Goal: Transaction & Acquisition: Purchase product/service

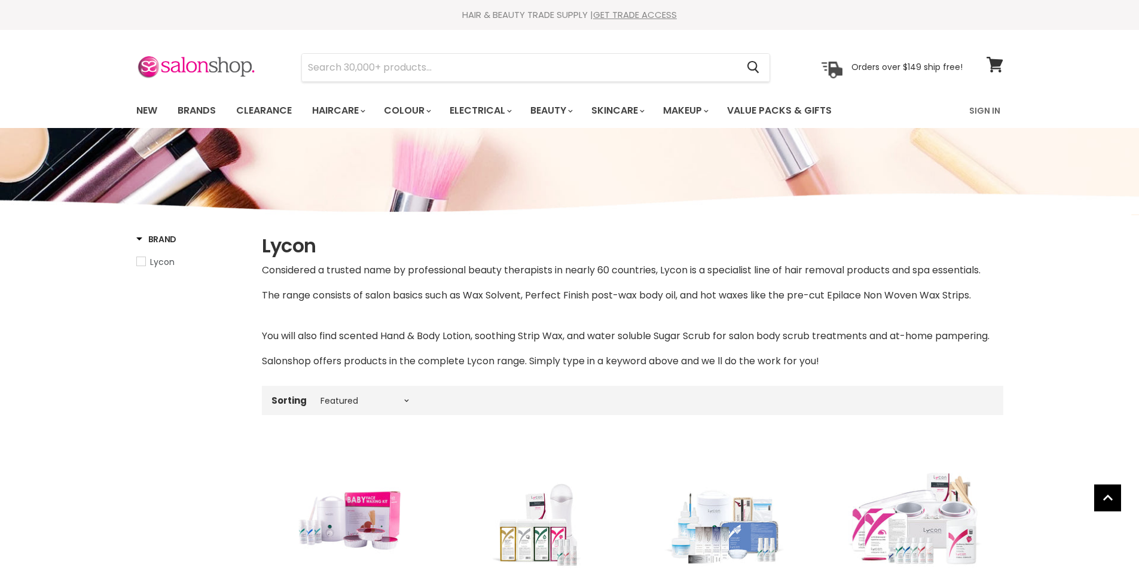
select select "manual"
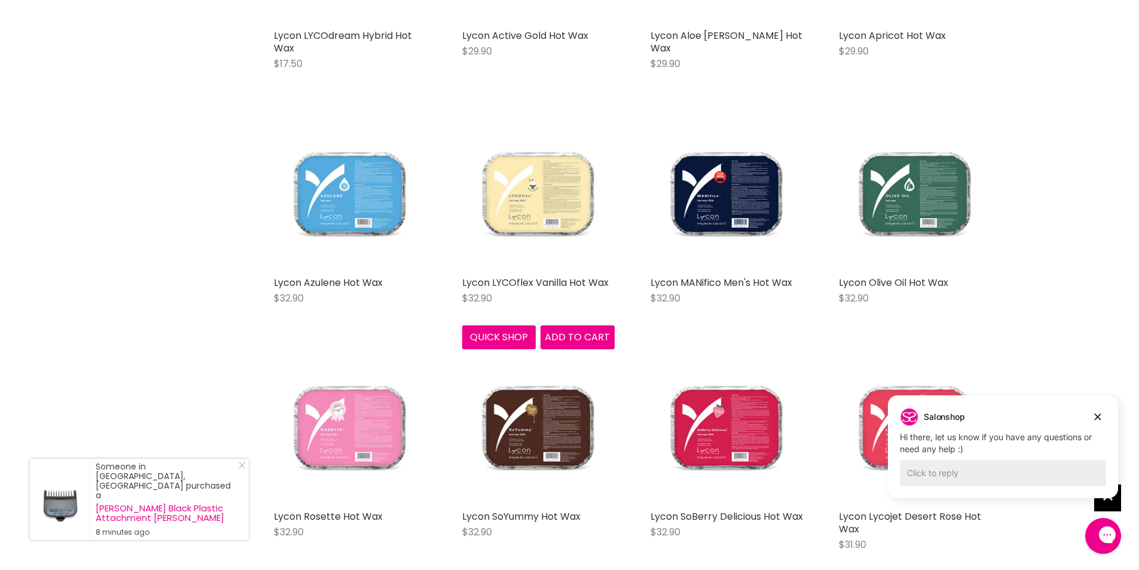
scroll to position [1076, 0]
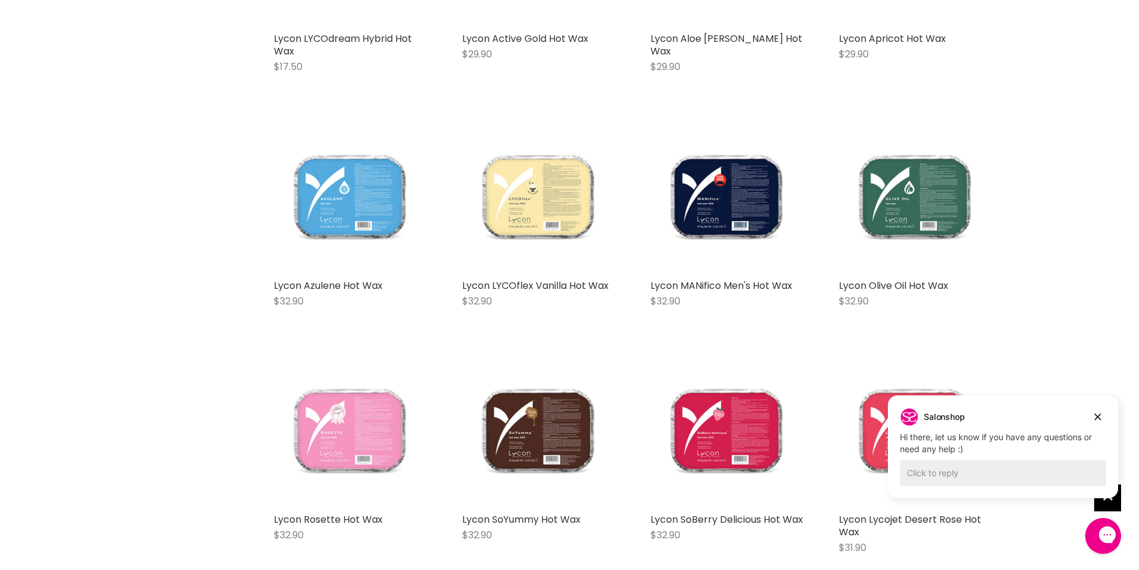
click at [352, 441] on img "Main content" at bounding box center [350, 431] width 152 height 152
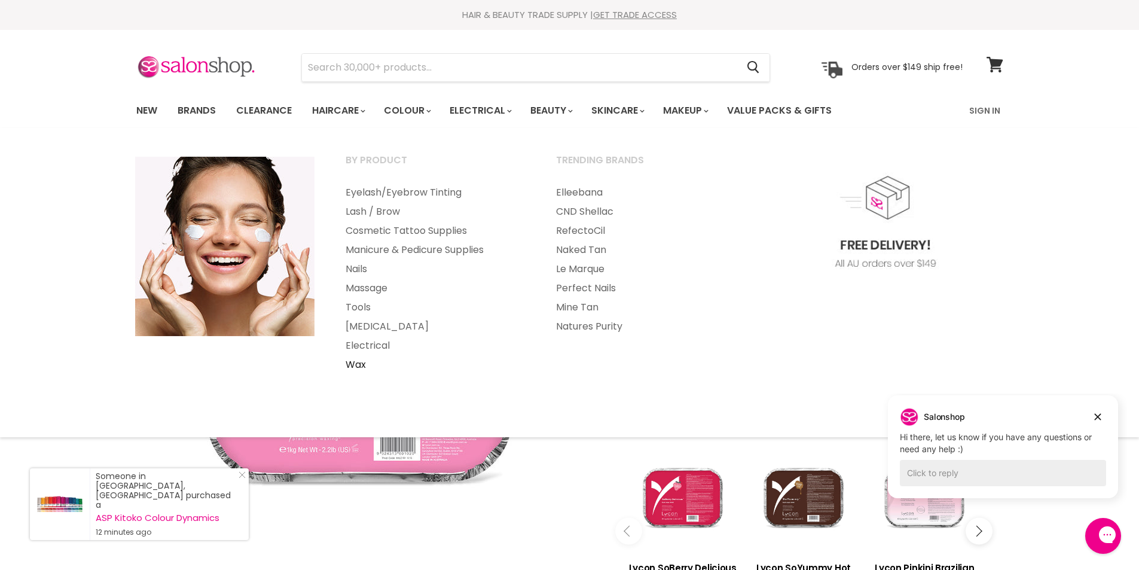
click at [358, 367] on link "Wax" at bounding box center [435, 364] width 208 height 19
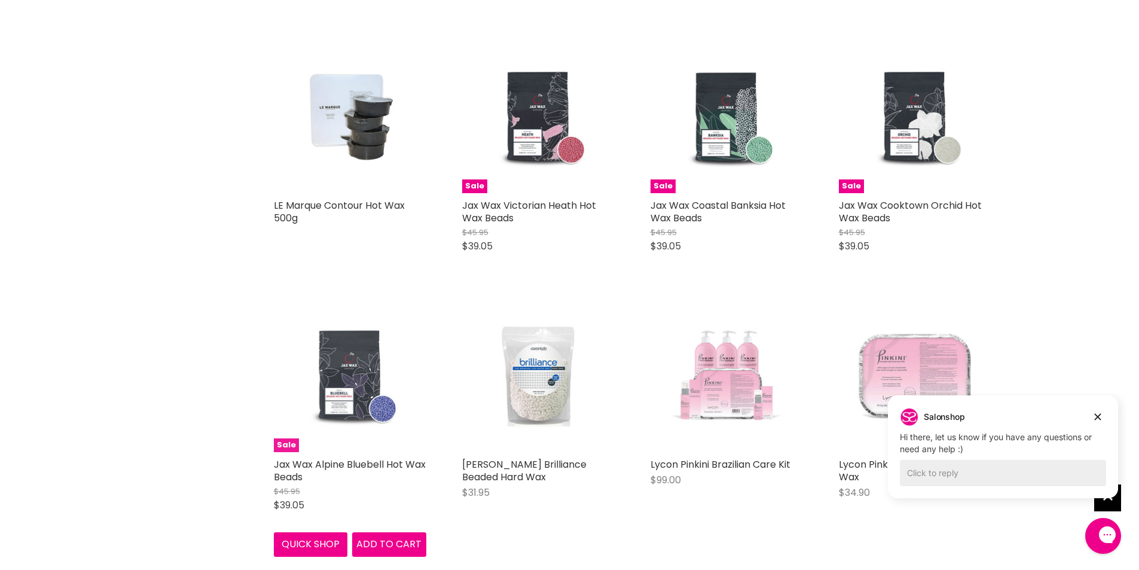
scroll to position [2489, 0]
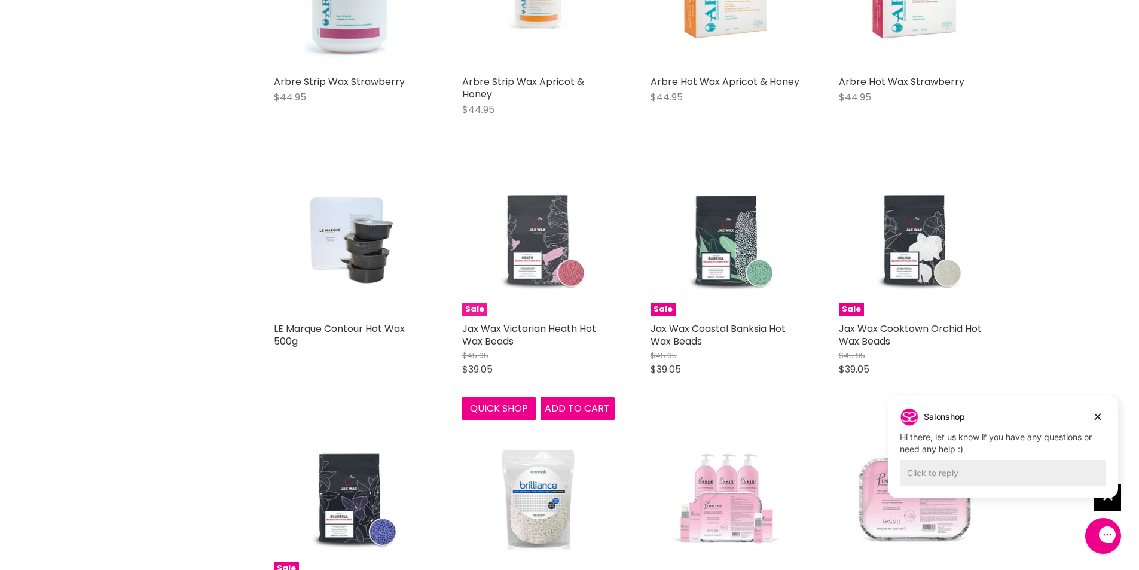
click at [539, 259] on img "Main content" at bounding box center [538, 240] width 102 height 152
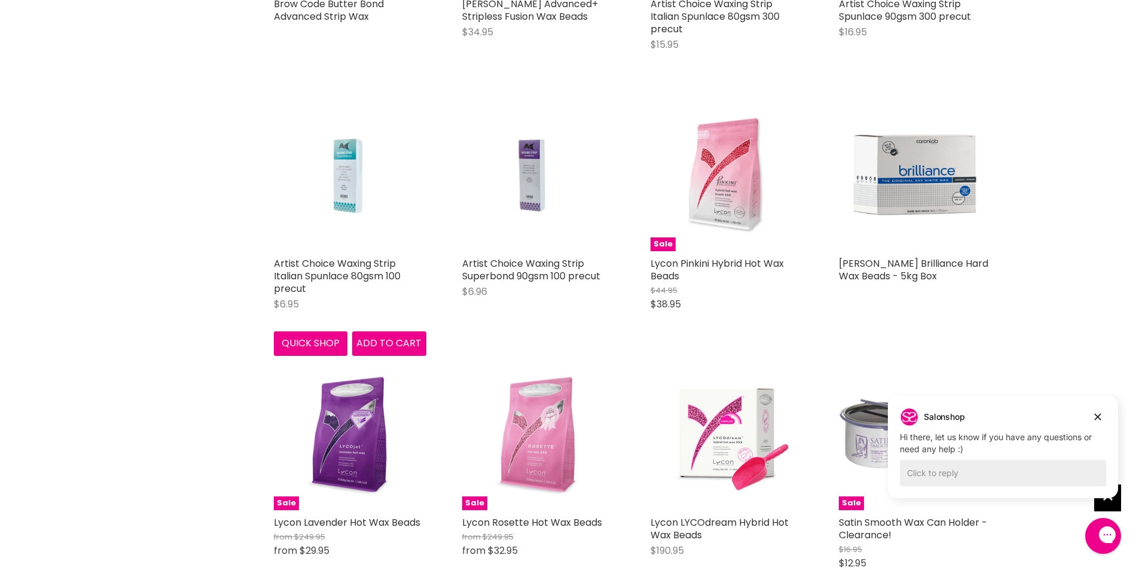
scroll to position [523, 0]
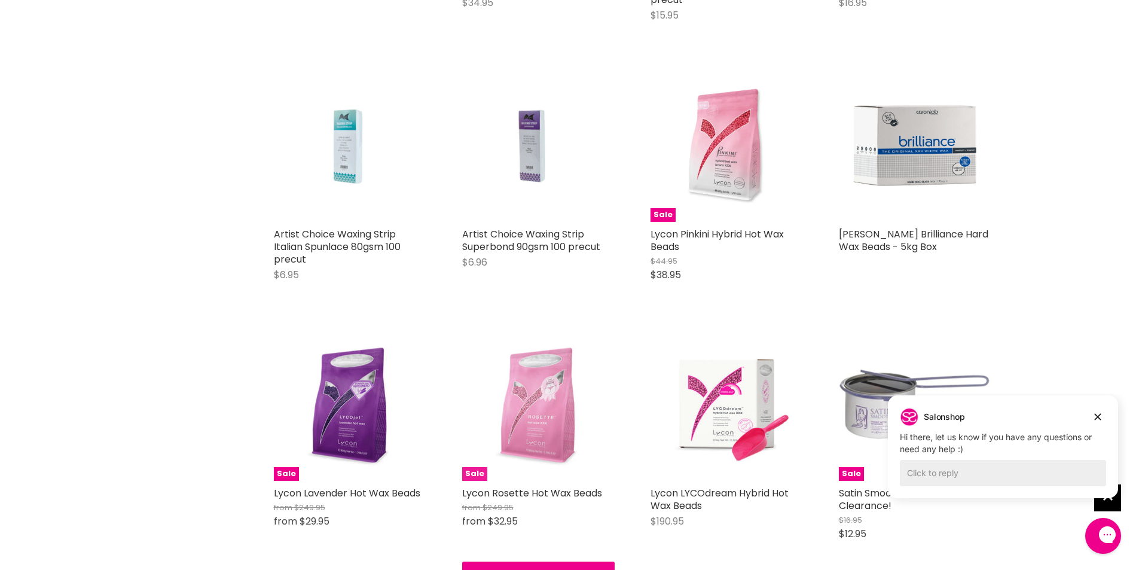
click at [554, 431] on img "Main content" at bounding box center [538, 404] width 152 height 152
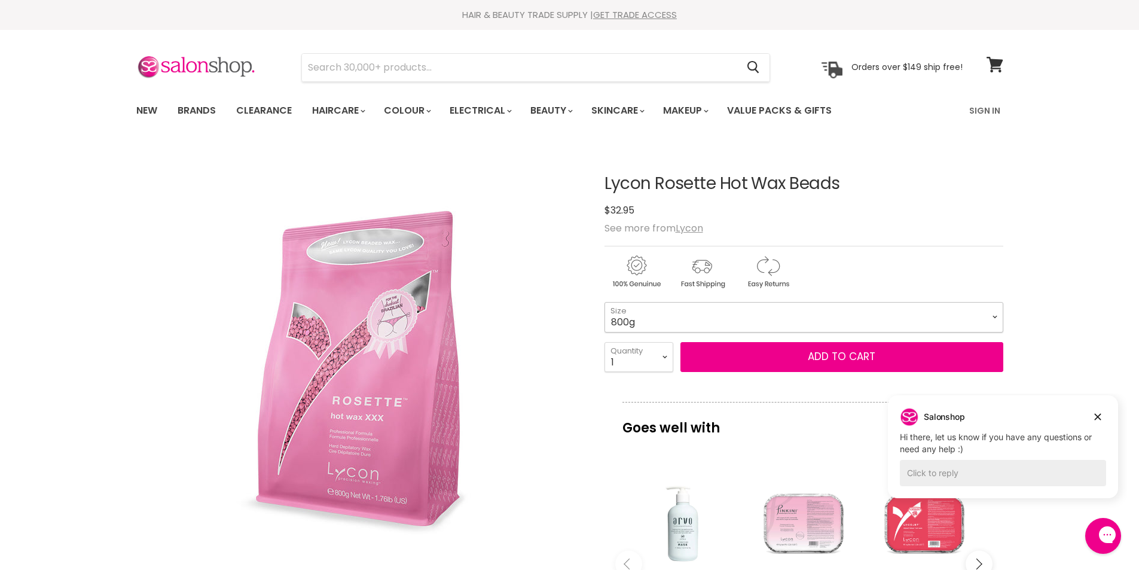
click at [619, 323] on select "800g 5kg" at bounding box center [803, 317] width 399 height 30
click at [604, 302] on select "800g 5kg" at bounding box center [803, 317] width 399 height 30
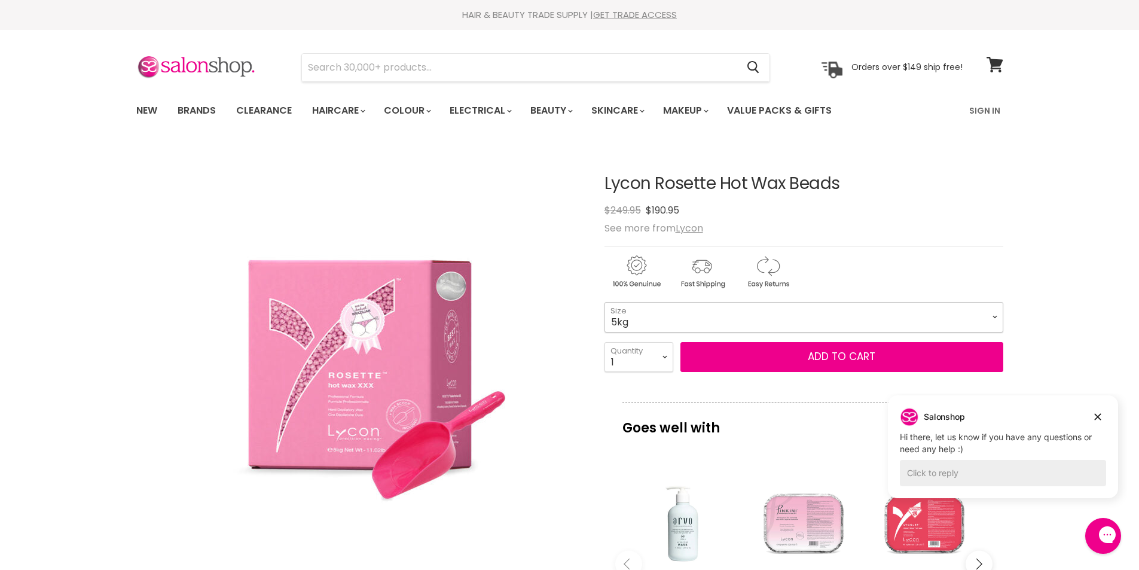
click at [658, 326] on select "800g 5kg" at bounding box center [803, 317] width 399 height 30
select select "800g"
click at [604, 302] on select "800g 5kg" at bounding box center [803, 317] width 399 height 30
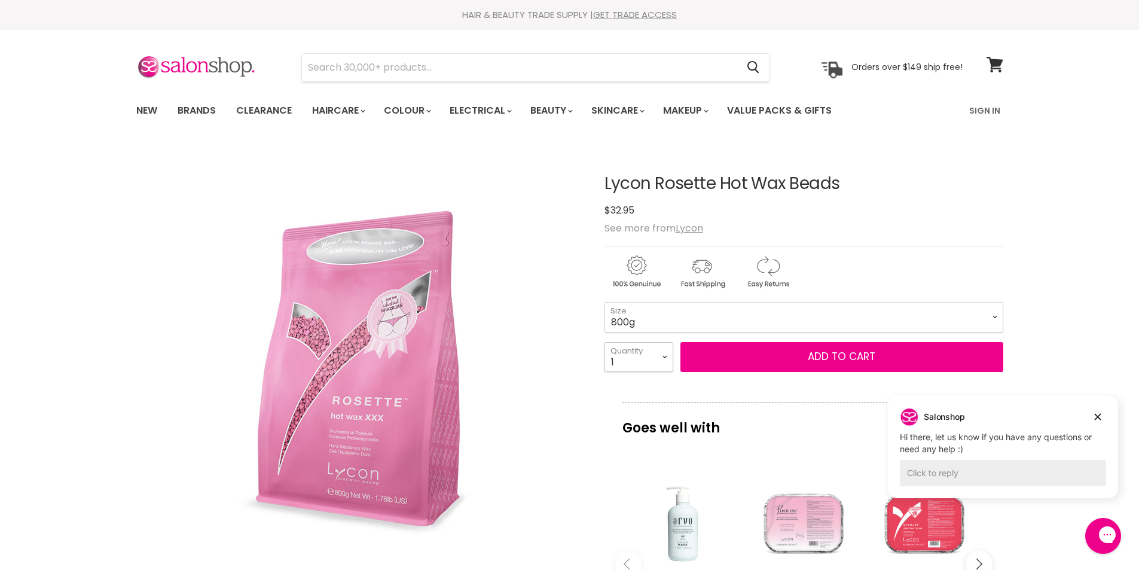
click at [658, 356] on select "1 2 3 4 5 6 7 8 9 10+" at bounding box center [638, 357] width 69 height 30
select select "2"
click at [604, 342] on select "1 2 3 4 5 6 7 8 9 10+" at bounding box center [638, 357] width 69 height 30
type input "2"
click at [712, 355] on button "Add to cart" at bounding box center [841, 357] width 323 height 30
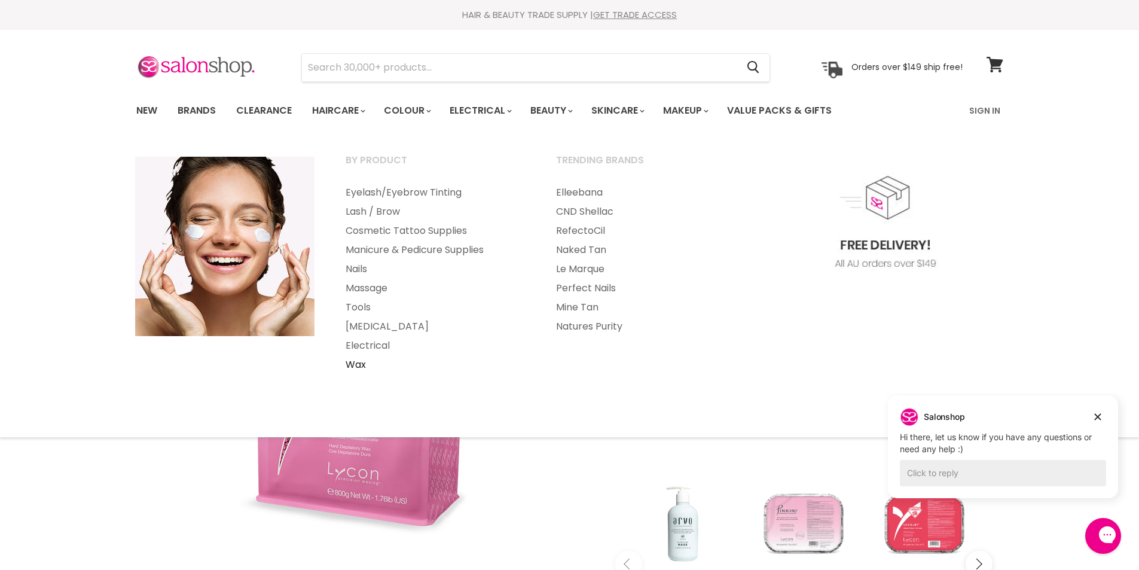
click at [354, 367] on link "Wax" at bounding box center [435, 364] width 208 height 19
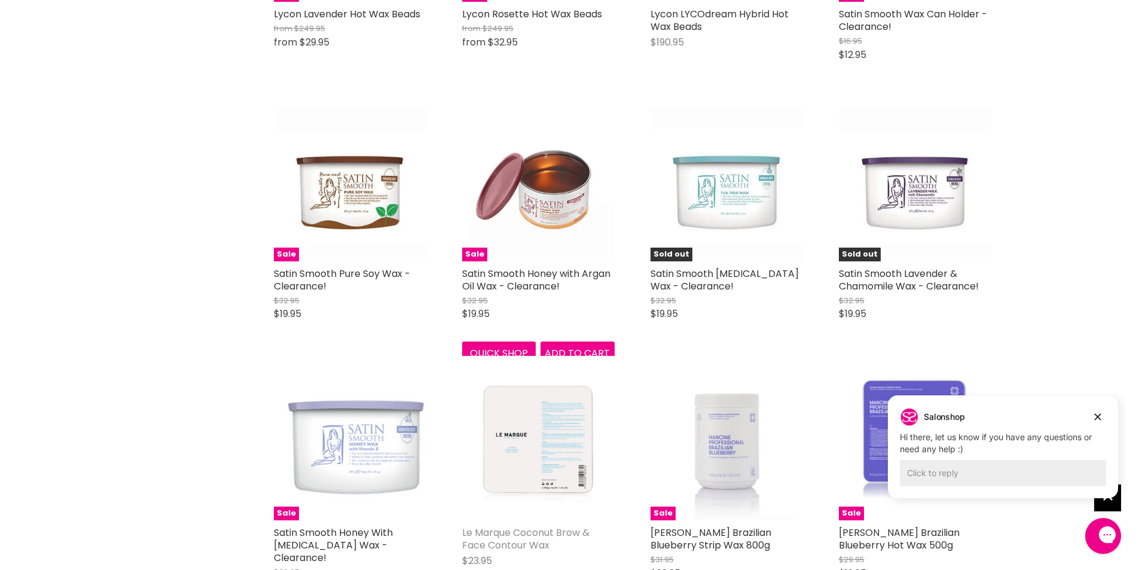
scroll to position [1256, 0]
